Goal: Entertainment & Leisure: Consume media (video, audio)

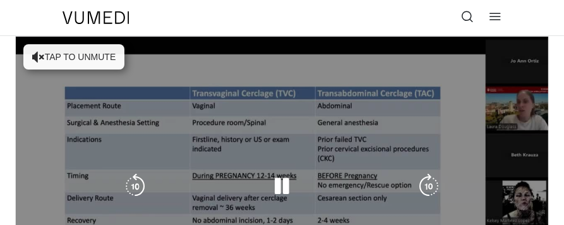
click at [82, 56] on button "Tap to unmute" at bounding box center [73, 56] width 101 height 25
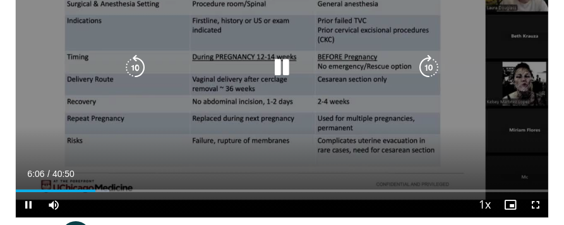
scroll to position [131, 0]
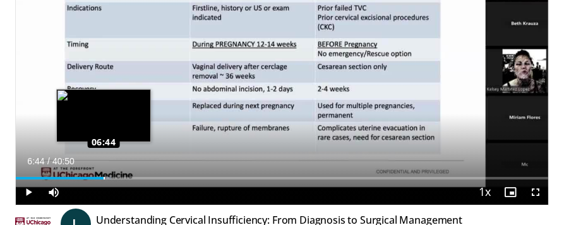
click at [103, 178] on div "Loaded : 17.92% 06:44 06:44" at bounding box center [282, 178] width 533 height 3
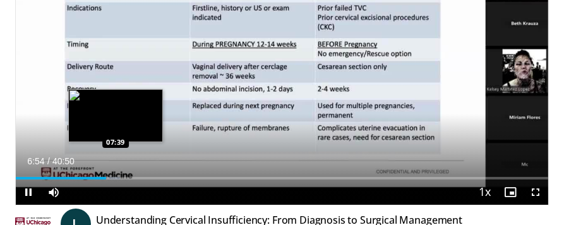
click at [114, 177] on div "Loaded : 19.55% 06:54 07:39" at bounding box center [282, 178] width 533 height 3
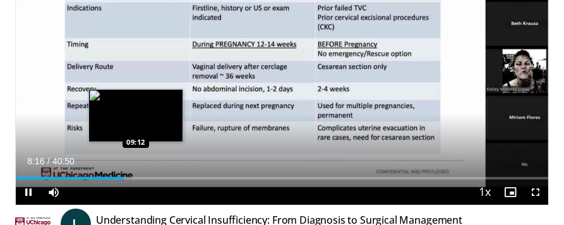
click at [135, 176] on div "Loaded : 22.81% 08:16 09:12" at bounding box center [282, 173] width 533 height 12
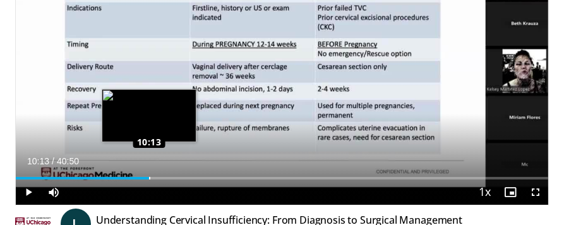
click at [149, 176] on div "Loaded : 25.25% 10:13 10:13" at bounding box center [282, 173] width 533 height 12
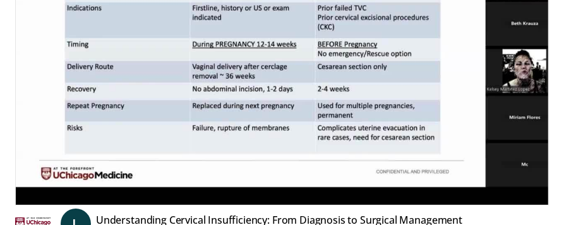
click at [149, 176] on video-js "**********" at bounding box center [282, 55] width 533 height 300
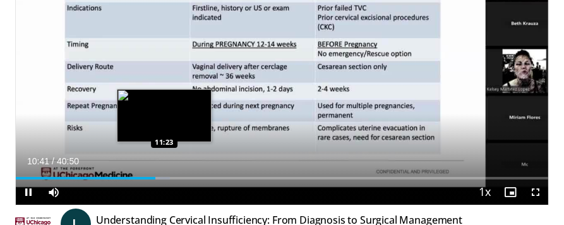
click at [164, 174] on video-js "**********" at bounding box center [282, 55] width 533 height 300
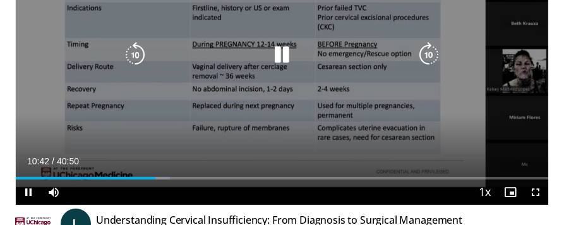
click at [164, 174] on video-js "**********" at bounding box center [282, 55] width 533 height 300
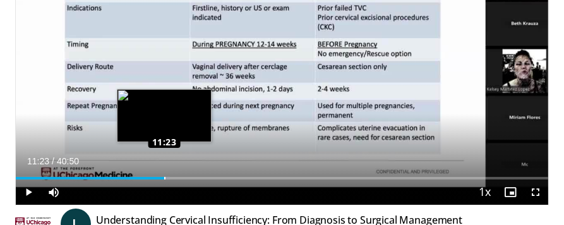
click at [164, 176] on div "Loaded : 28.92% 11:23 11:23" at bounding box center [282, 173] width 533 height 12
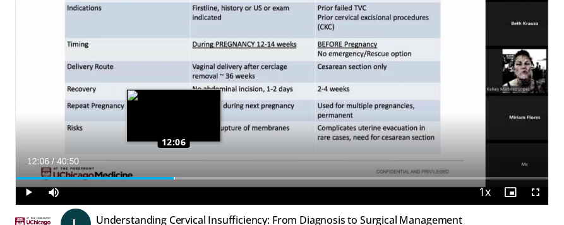
click at [173, 177] on div "Loaded : 31.37% 12:06 12:06" at bounding box center [282, 178] width 533 height 3
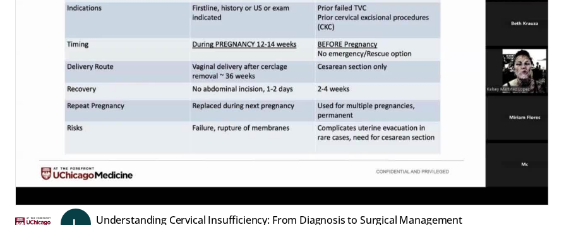
click at [180, 176] on video-js "**********" at bounding box center [282, 55] width 533 height 300
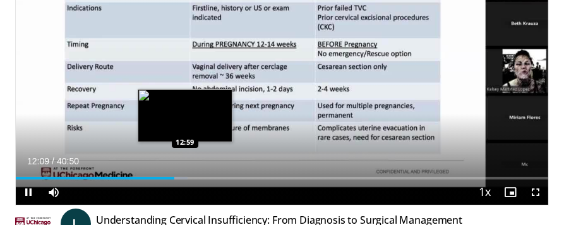
click at [185, 177] on div "Loaded : 32.23% 12:10 12:59" at bounding box center [282, 178] width 533 height 3
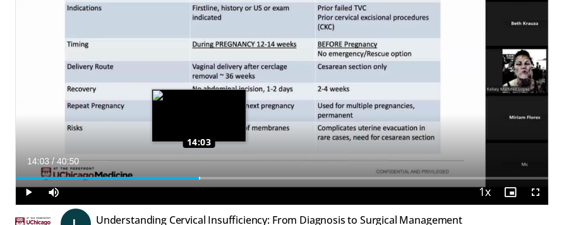
click at [198, 176] on div "Loaded : 34.68% 14:03 14:03" at bounding box center [282, 173] width 533 height 12
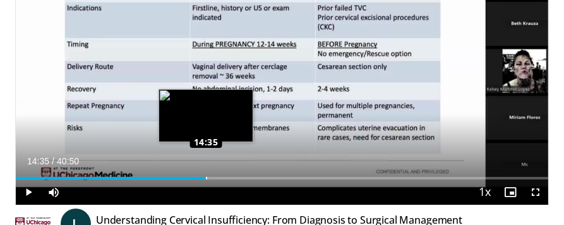
click at [206, 177] on div "Loaded : 37.07% 14:35 14:35" at bounding box center [282, 178] width 533 height 3
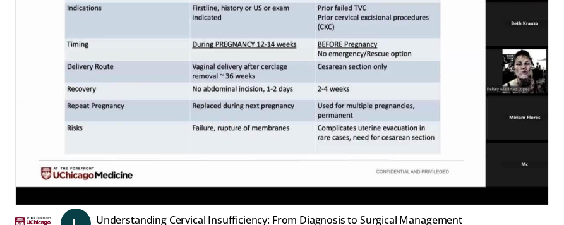
click at [206, 176] on div "10 seconds Tap to unmute" at bounding box center [282, 55] width 533 height 300
click at [206, 202] on div "Loaded : 38.70% 14:42 14:35" at bounding box center [282, 203] width 533 height 3
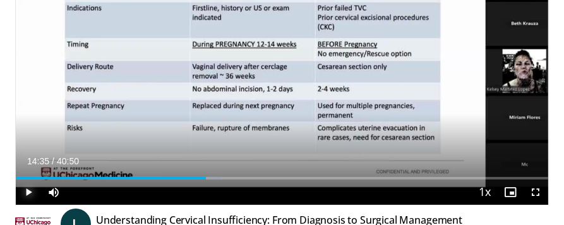
click at [30, 191] on span "Video Player" at bounding box center [28, 191] width 25 height 25
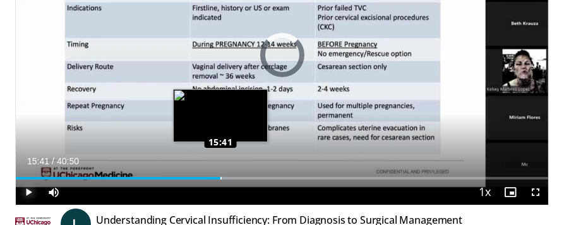
click at [221, 177] on div "Loaded : 39.92% 15:41 15:41" at bounding box center [282, 178] width 533 height 3
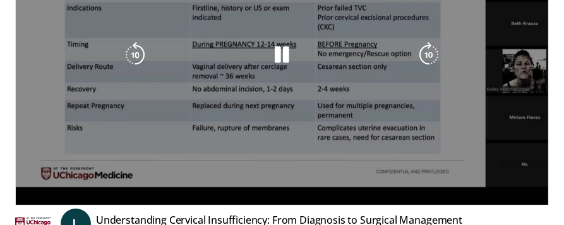
click at [245, 176] on video-js "**********" at bounding box center [282, 55] width 533 height 300
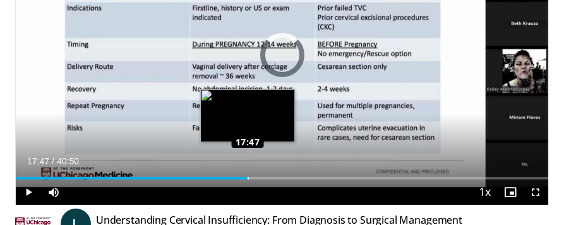
click at [247, 174] on div "Loaded : 41.96% 16:08 17:47" at bounding box center [282, 173] width 533 height 12
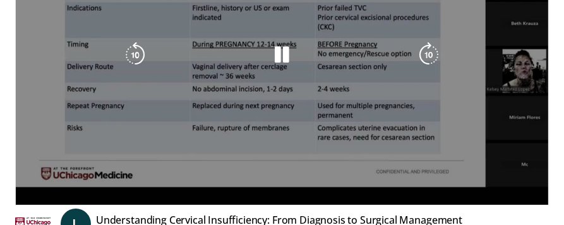
click at [266, 176] on div "10 seconds Tap to unmute" at bounding box center [282, 55] width 533 height 300
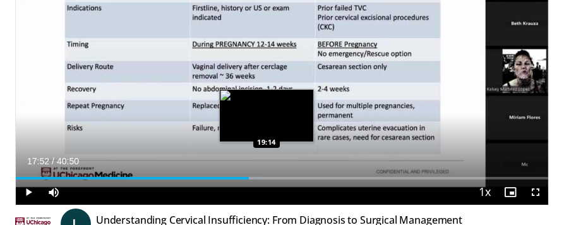
click at [266, 176] on div "Loaded : 46.44% 17:52 19:14" at bounding box center [282, 173] width 533 height 12
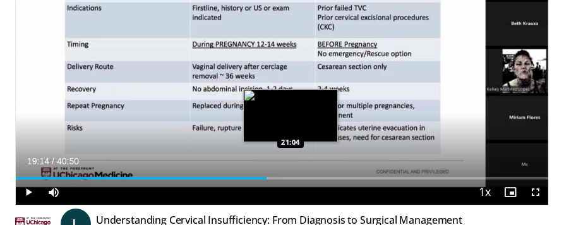
click at [291, 177] on div "Loaded : 49.70% 19:14 21:04" at bounding box center [282, 178] width 533 height 3
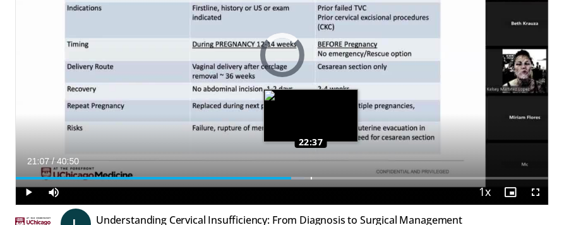
click at [311, 177] on div "Loaded : 54.18% 22:37 22:37" at bounding box center [282, 178] width 533 height 3
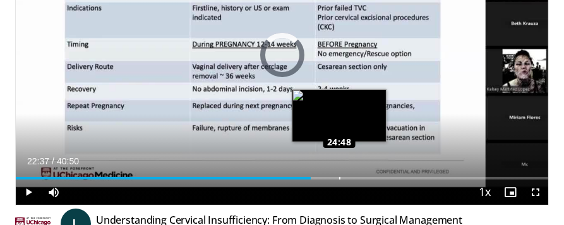
click at [339, 177] on div "Loaded : 0.00% 24:48 24:48" at bounding box center [282, 178] width 533 height 3
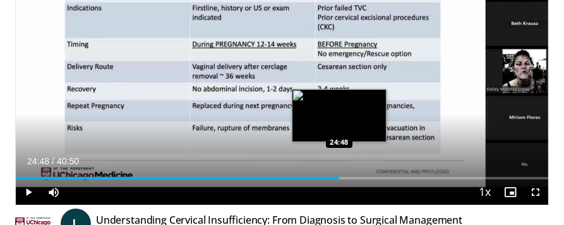
click at [339, 177] on div "Progress Bar" at bounding box center [339, 178] width 1 height 3
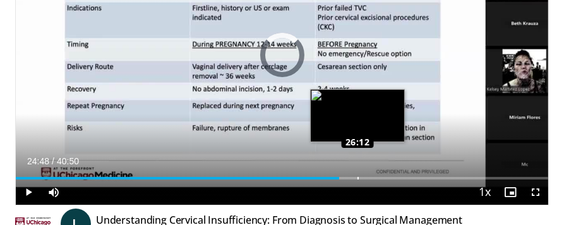
click at [358, 177] on div "Loaded : 0.00% 26:12 26:12" at bounding box center [282, 178] width 533 height 3
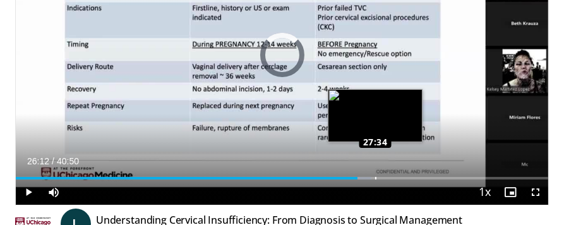
click at [375, 178] on div "Loaded : 66.81% 27:34 27:34" at bounding box center [282, 178] width 533 height 3
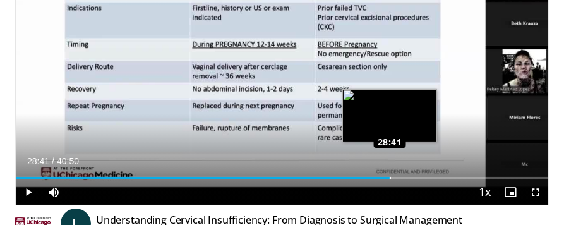
click at [390, 176] on div "Loaded : 70.47% 28:41 28:41" at bounding box center [282, 173] width 533 height 12
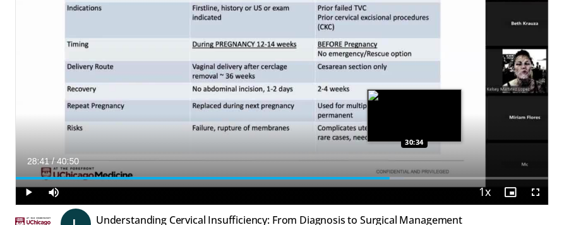
click at [414, 174] on div "Loaded : 72.92% 28:41 30:34" at bounding box center [282, 173] width 533 height 12
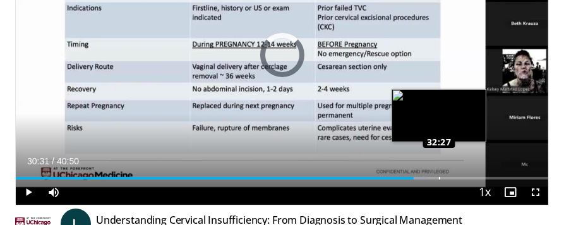
click at [439, 175] on div "Loaded : 77.40% 32:27 32:27" at bounding box center [282, 173] width 533 height 12
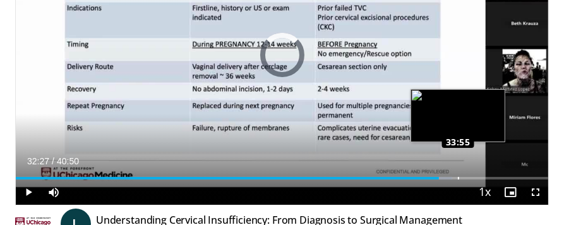
click at [458, 177] on div "Loaded : 82.01% 33:55 33:55" at bounding box center [282, 178] width 533 height 3
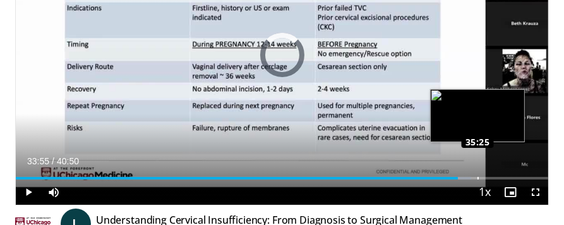
click at [477, 178] on div "Loaded : 85.55% 35:25 35:25" at bounding box center [282, 178] width 533 height 3
click at [477, 178] on div "Loaded : 87.99% 35:25 35:25" at bounding box center [282, 178] width 533 height 3
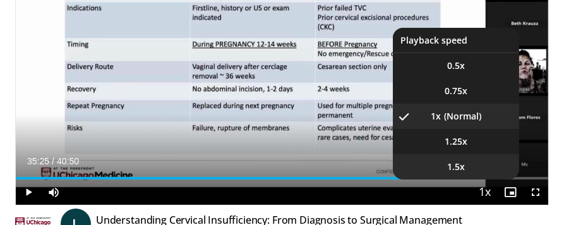
click at [497, 178] on li "1.5x" at bounding box center [456, 166] width 126 height 25
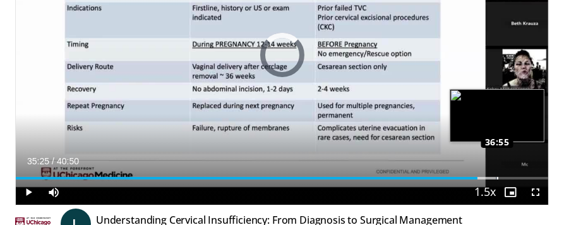
click at [497, 178] on div "Loaded : 90.44% 36:55 36:55" at bounding box center [282, 178] width 533 height 3
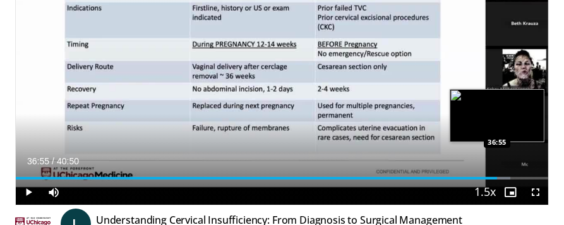
click at [497, 178] on div "Loaded : 92.88% 36:55 36:55" at bounding box center [282, 178] width 533 height 3
click at [497, 178] on div "Progress Bar" at bounding box center [497, 178] width 1 height 3
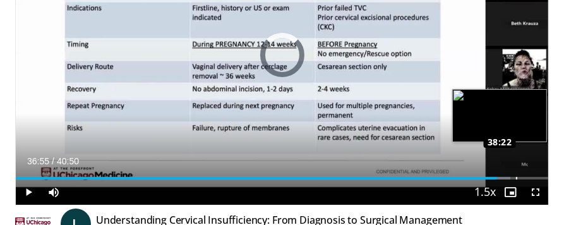
click at [516, 178] on div "Loaded : 92.88% 38:22 38:22" at bounding box center [282, 178] width 533 height 3
click at [530, 176] on div "Loaded : 96.95% 39:26 39:26" at bounding box center [282, 173] width 533 height 12
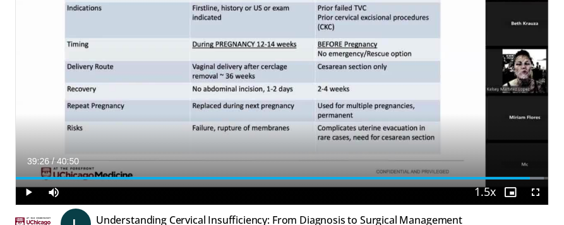
click at [530, 176] on div "Loaded : 99.15% 39:26 39:26" at bounding box center [282, 173] width 533 height 12
click at [30, 193] on span "Video Player" at bounding box center [28, 191] width 25 height 25
